Goal: Task Accomplishment & Management: Manage account settings

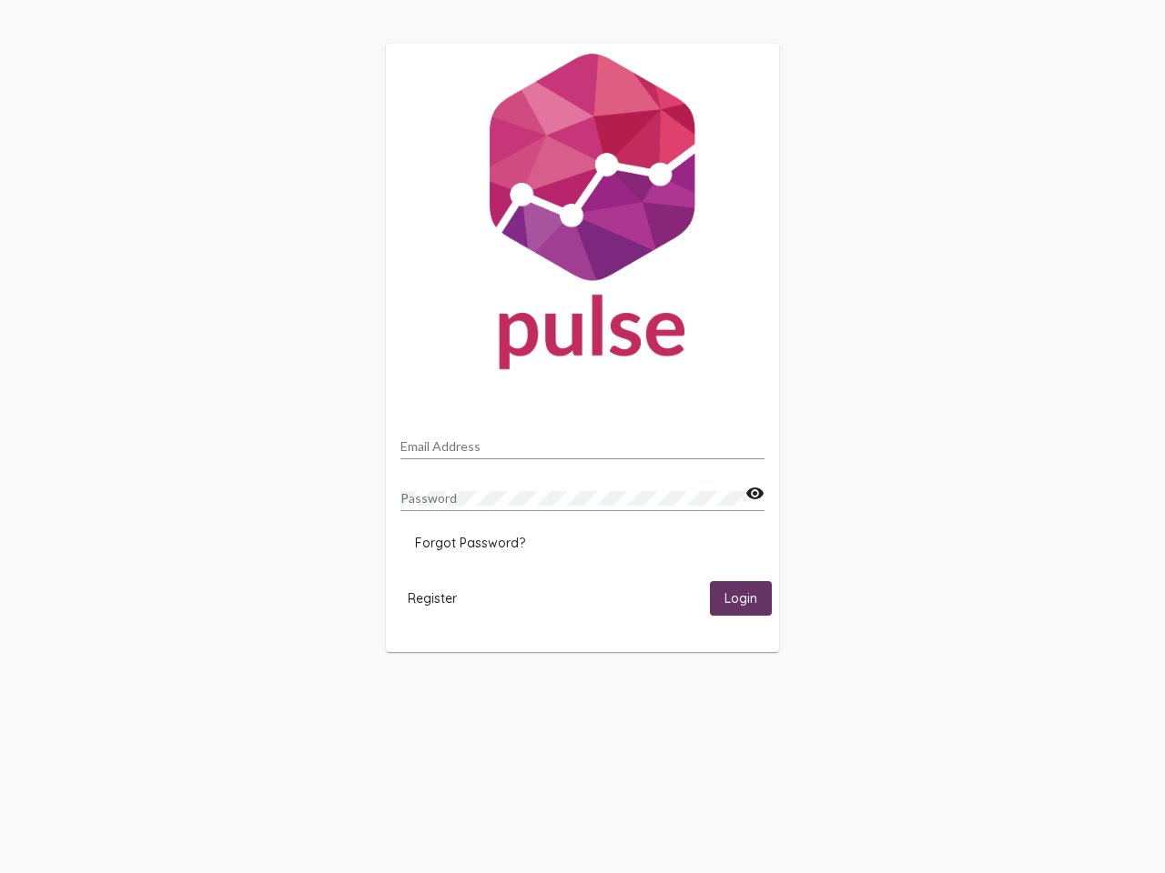
click at [582, 441] on input "Email Address" at bounding box center [582, 446] width 364 height 15
click at [754, 494] on mat-icon "visibility" at bounding box center [754, 494] width 19 height 22
click at [469, 543] on span "Forgot Password?" at bounding box center [470, 543] width 110 height 16
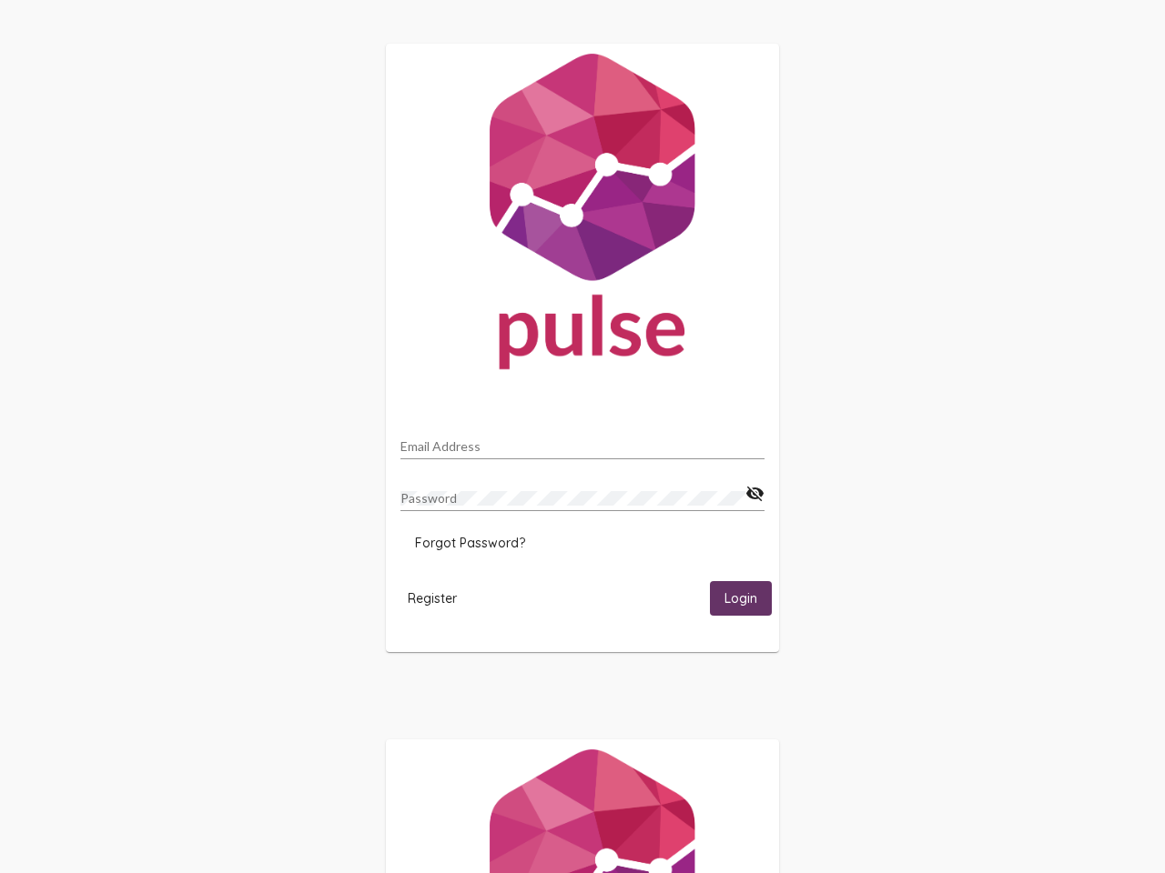
click at [432, 598] on span "Register" at bounding box center [432, 598] width 49 height 16
click at [741, 598] on span "Login" at bounding box center [740, 599] width 33 height 16
